Goal: Transaction & Acquisition: Subscribe to service/newsletter

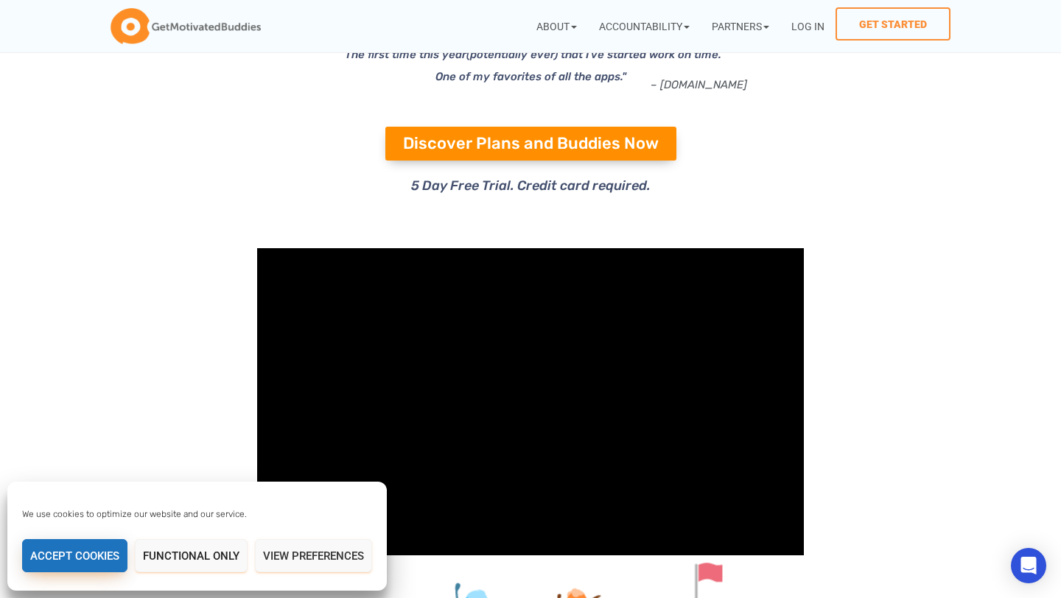
click at [73, 561] on button "Accept cookies" at bounding box center [74, 555] width 105 height 33
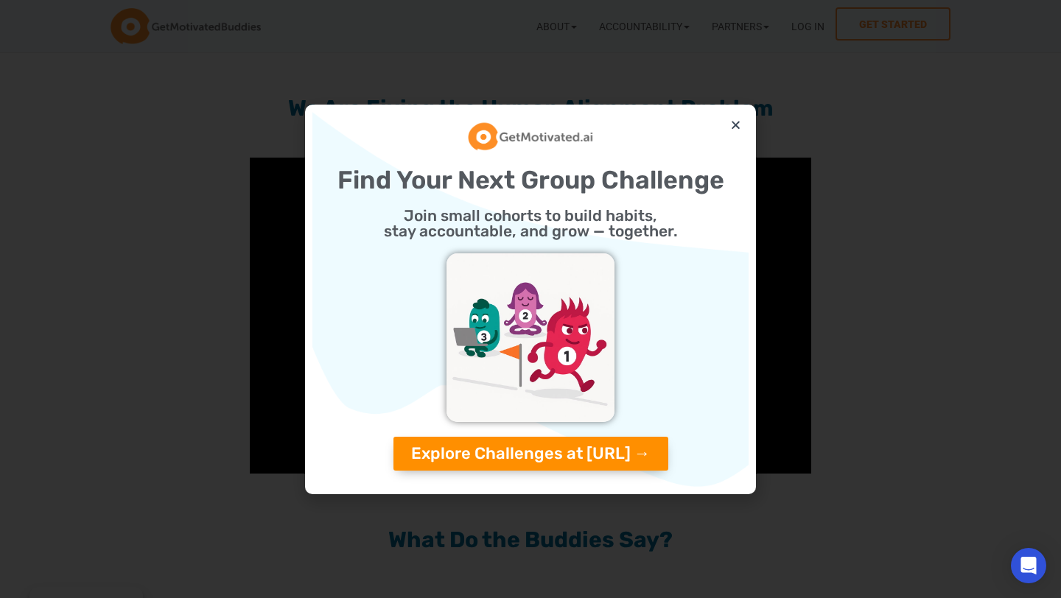
scroll to position [1207, 0]
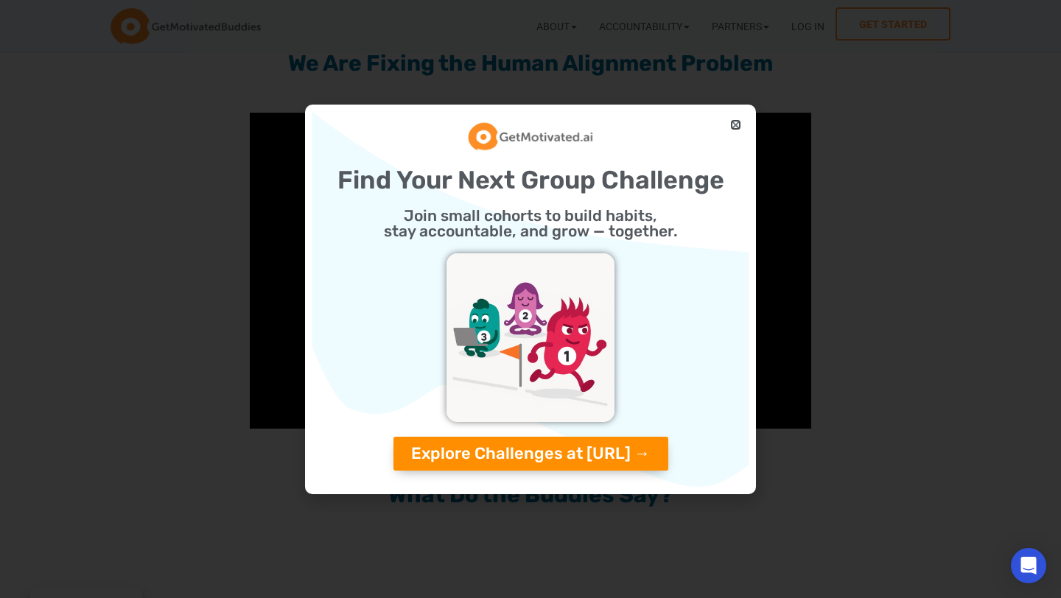
click at [739, 120] on icon "Close" at bounding box center [735, 124] width 11 height 11
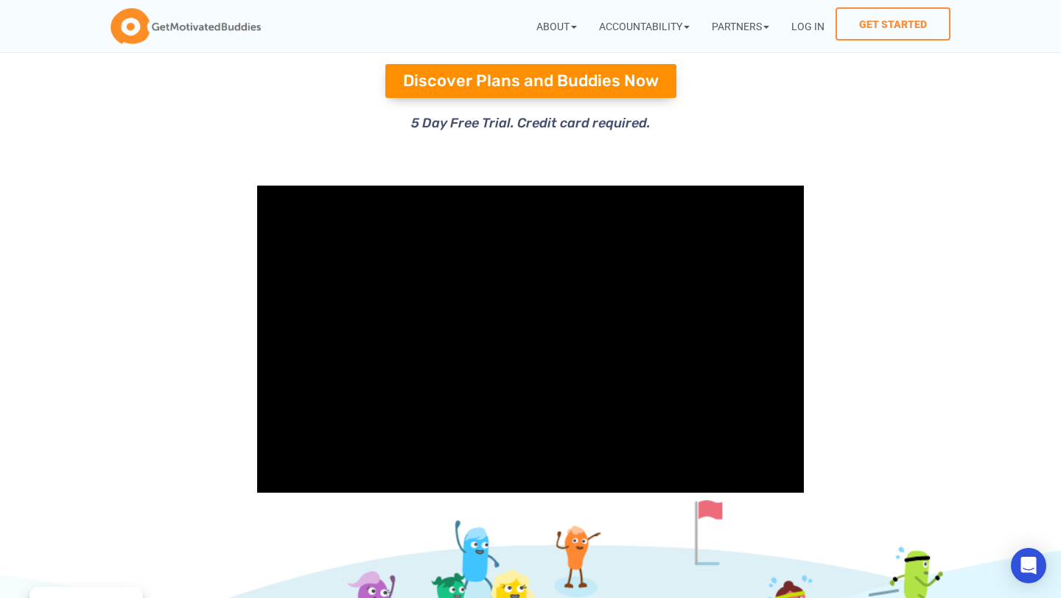
scroll to position [0, 0]
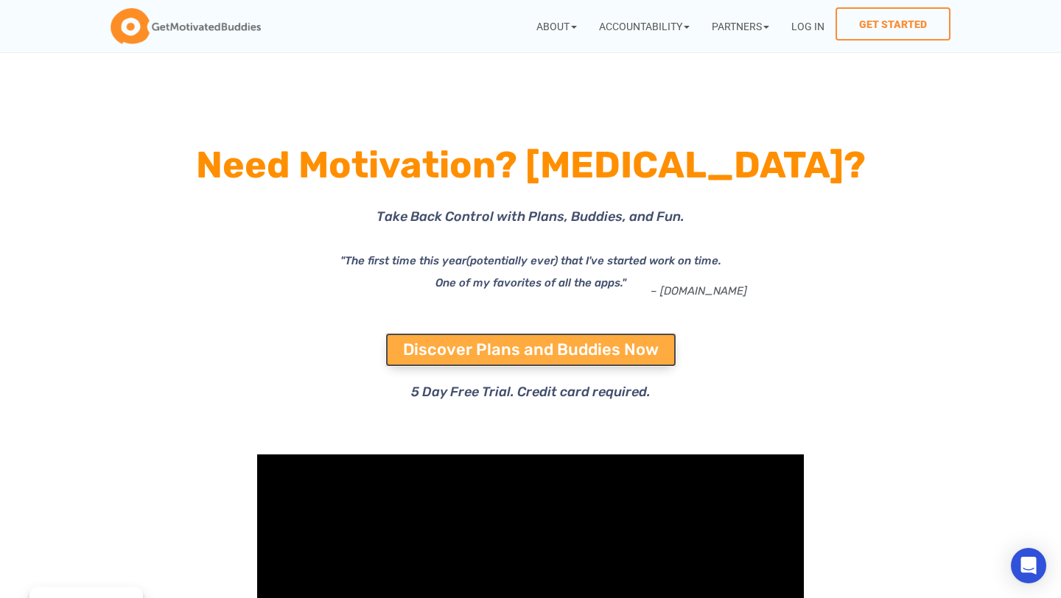
click at [450, 344] on span "Discover Plans and Buddies Now" at bounding box center [531, 350] width 256 height 16
click at [529, 354] on span "Discover Plans and Buddies Now" at bounding box center [531, 350] width 256 height 16
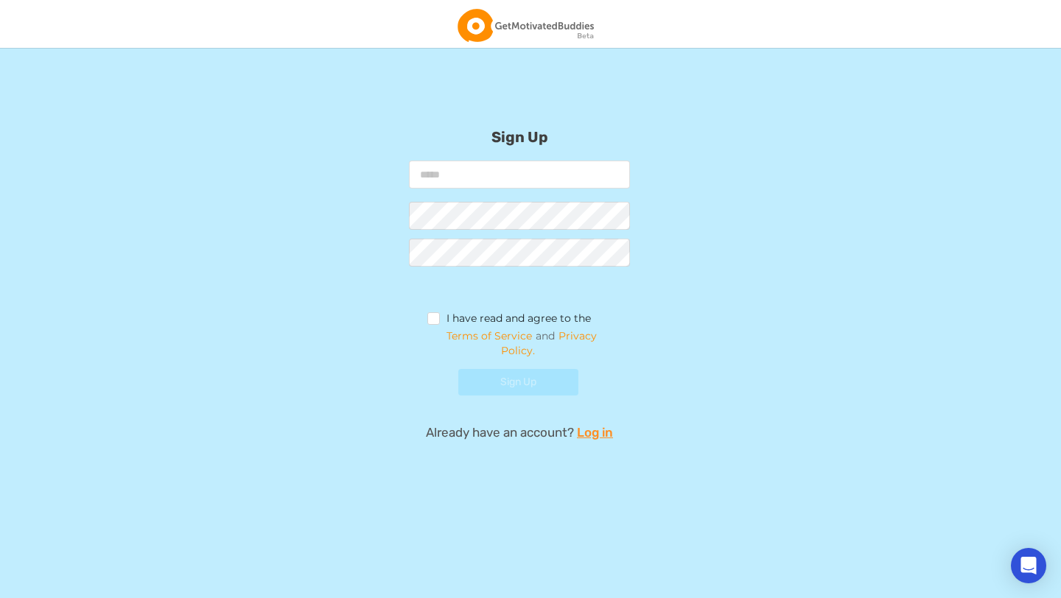
click at [459, 181] on input "email" at bounding box center [519, 175] width 221 height 28
type input "**********"
click at [0, 598] on nordpass-autofill-portal at bounding box center [0, 598] width 0 height 0
click at [431, 321] on label "I have read and agree to the" at bounding box center [509, 320] width 164 height 16
click at [0, 598] on nordpass-portal at bounding box center [0, 598] width 0 height 0
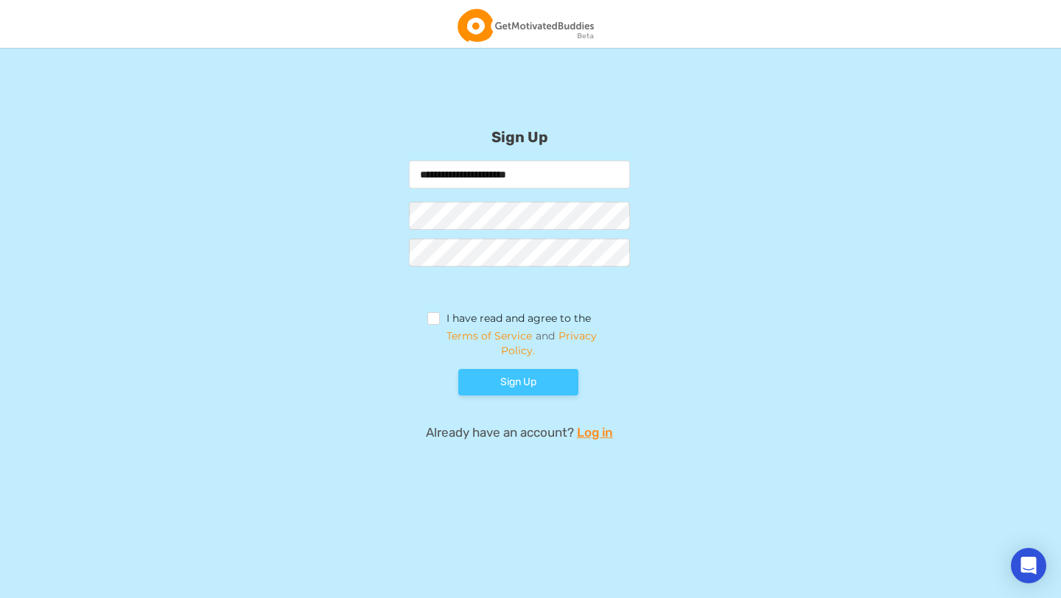
click at [536, 390] on button "Sign Up" at bounding box center [518, 382] width 120 height 27
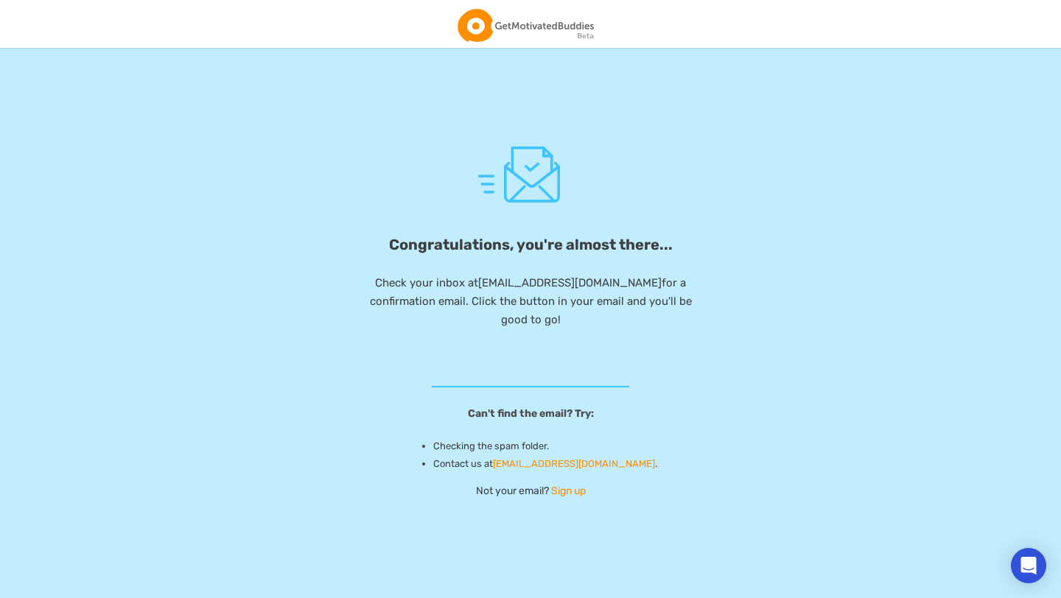
click at [475, 27] on img at bounding box center [526, 25] width 136 height 33
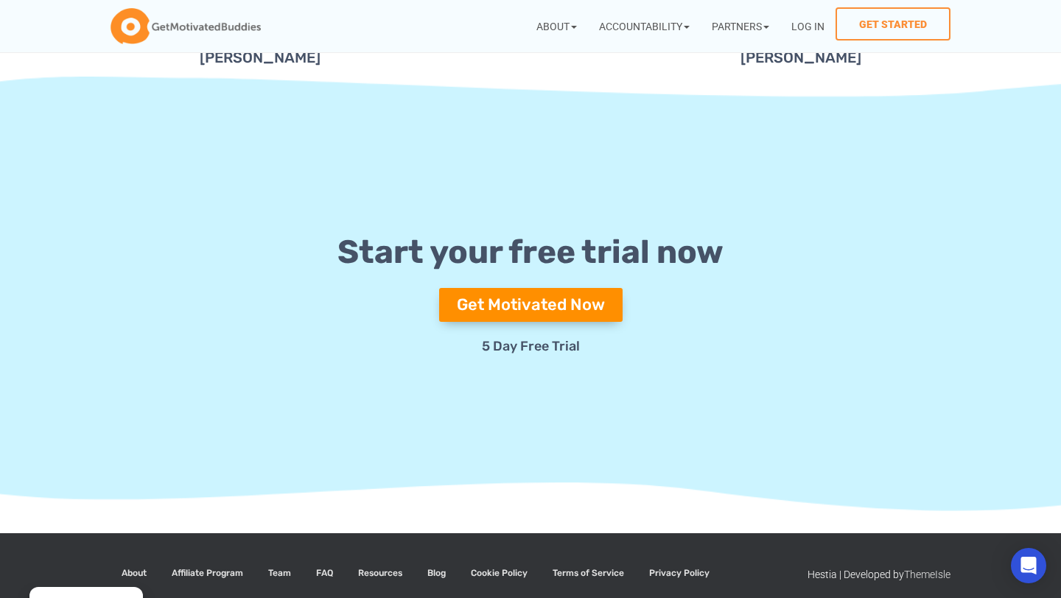
scroll to position [5390, 0]
